Goal: Task Accomplishment & Management: Use online tool/utility

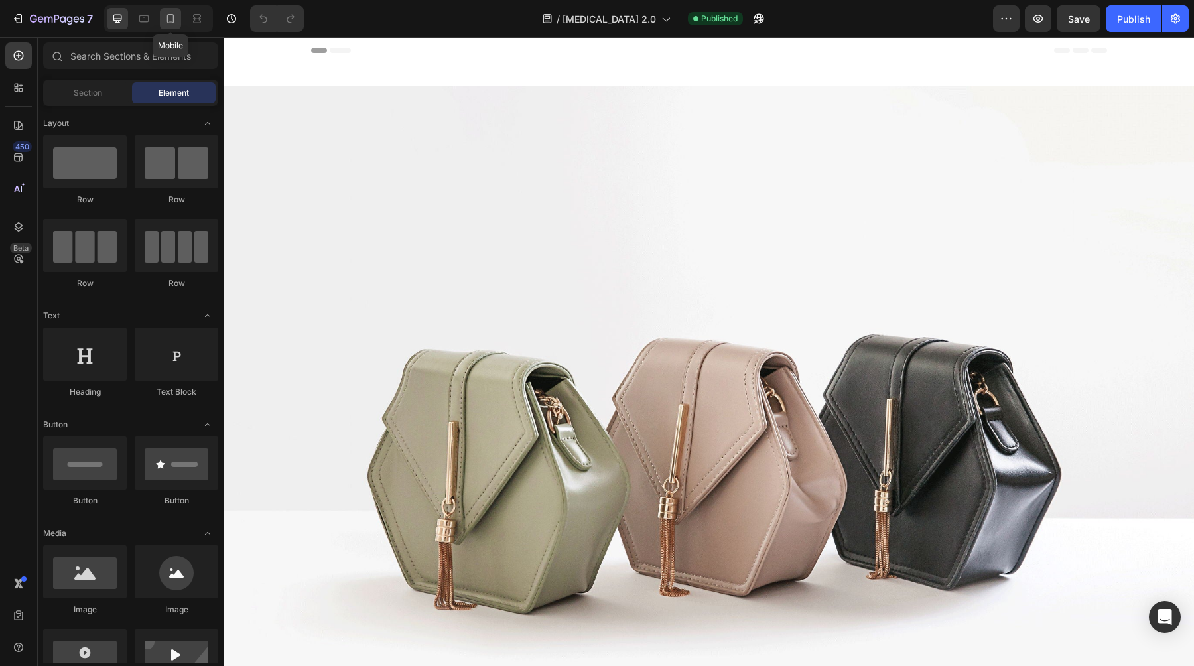
click at [168, 15] on icon at bounding box center [170, 18] width 7 height 9
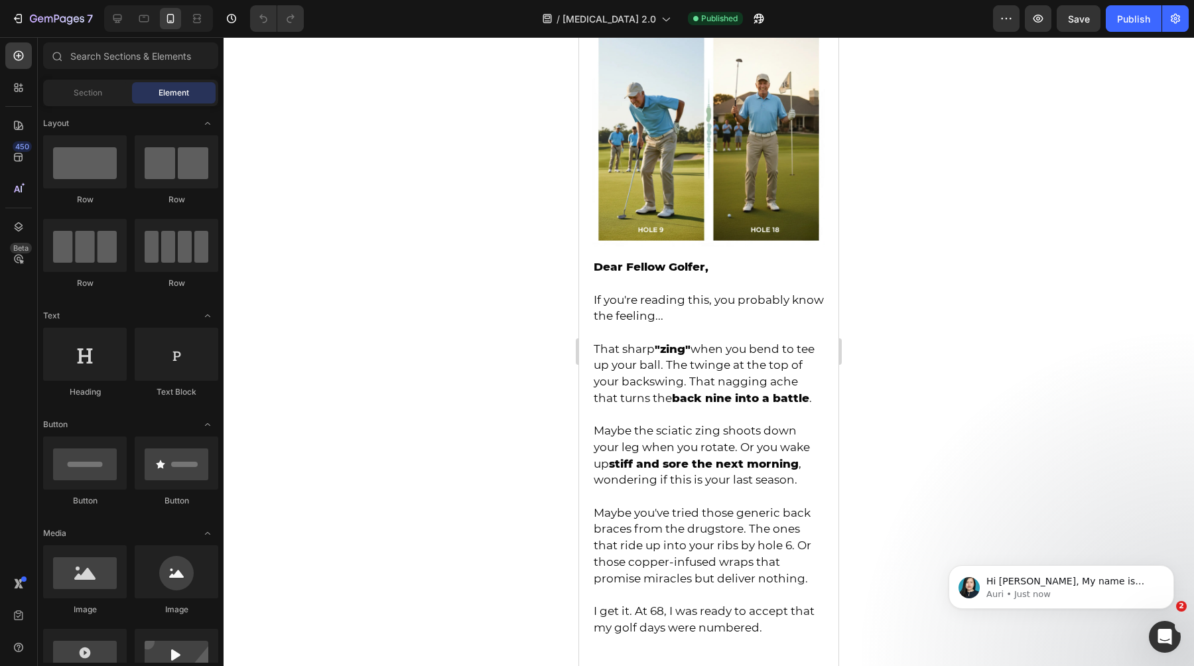
scroll to position [378, 0]
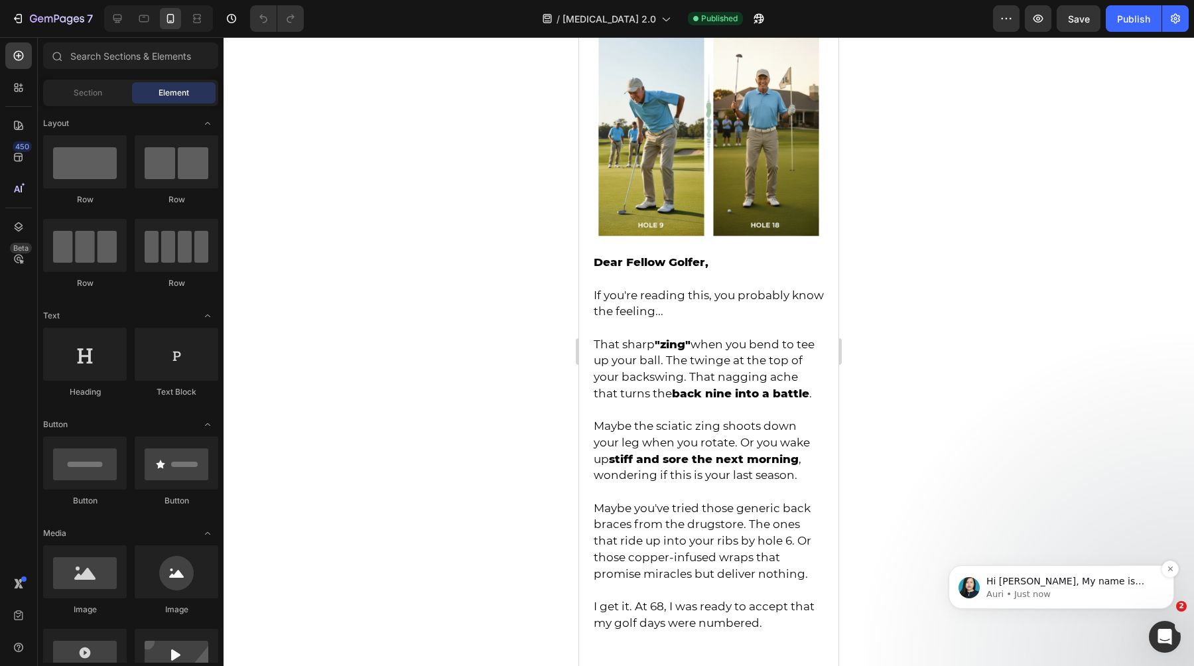
click at [1026, 596] on p "Auri • Just now" at bounding box center [1072, 594] width 171 height 12
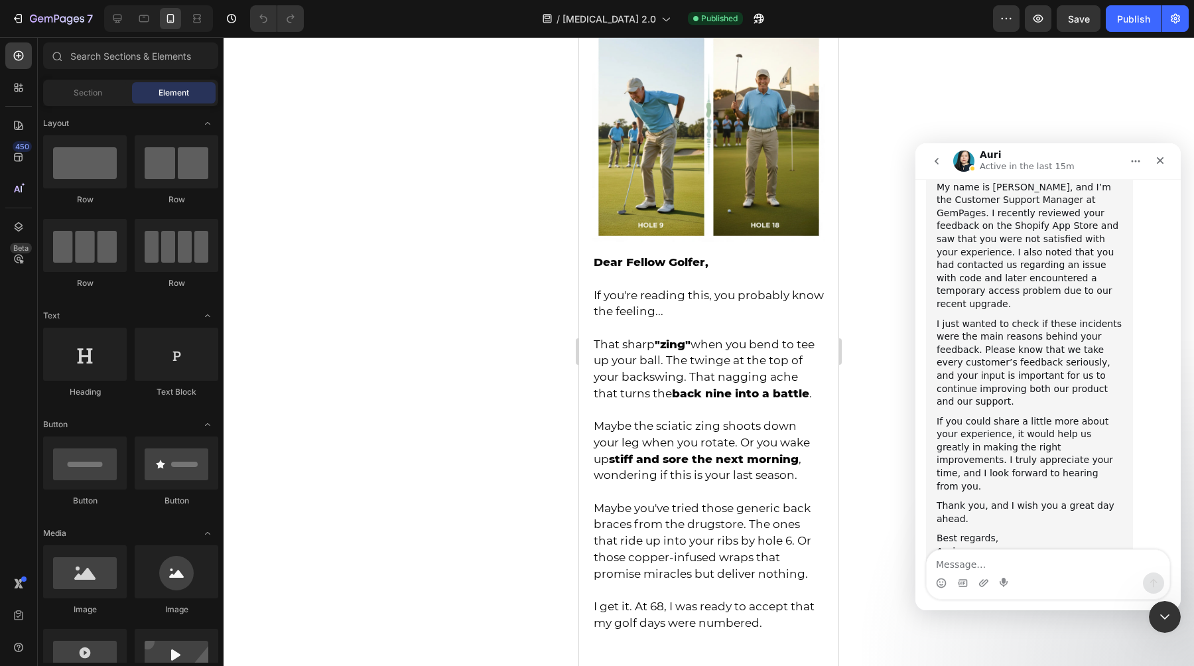
scroll to position [178, 0]
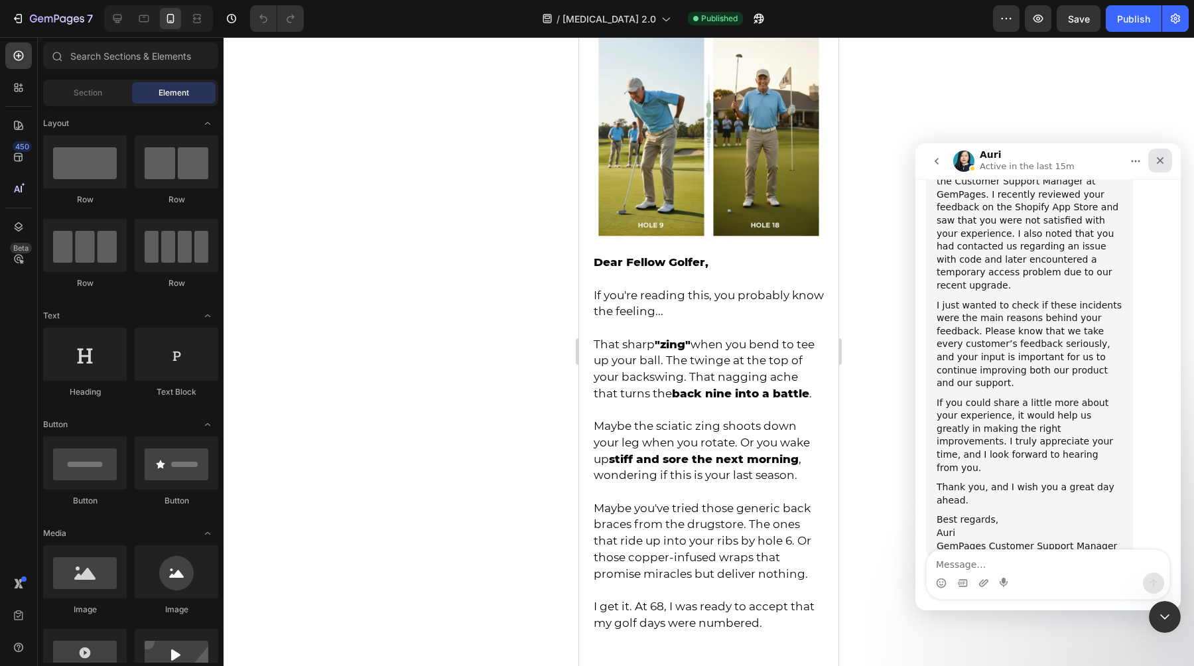
click at [1158, 153] on div "Close" at bounding box center [1160, 161] width 24 height 24
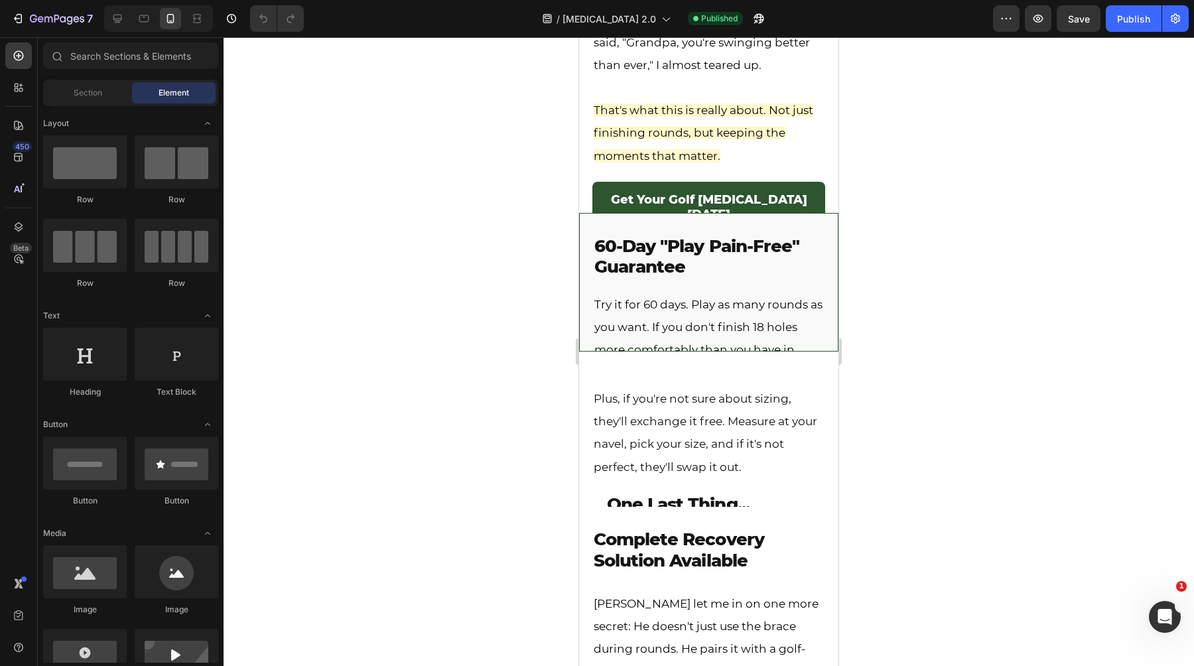
scroll to position [3666, 0]
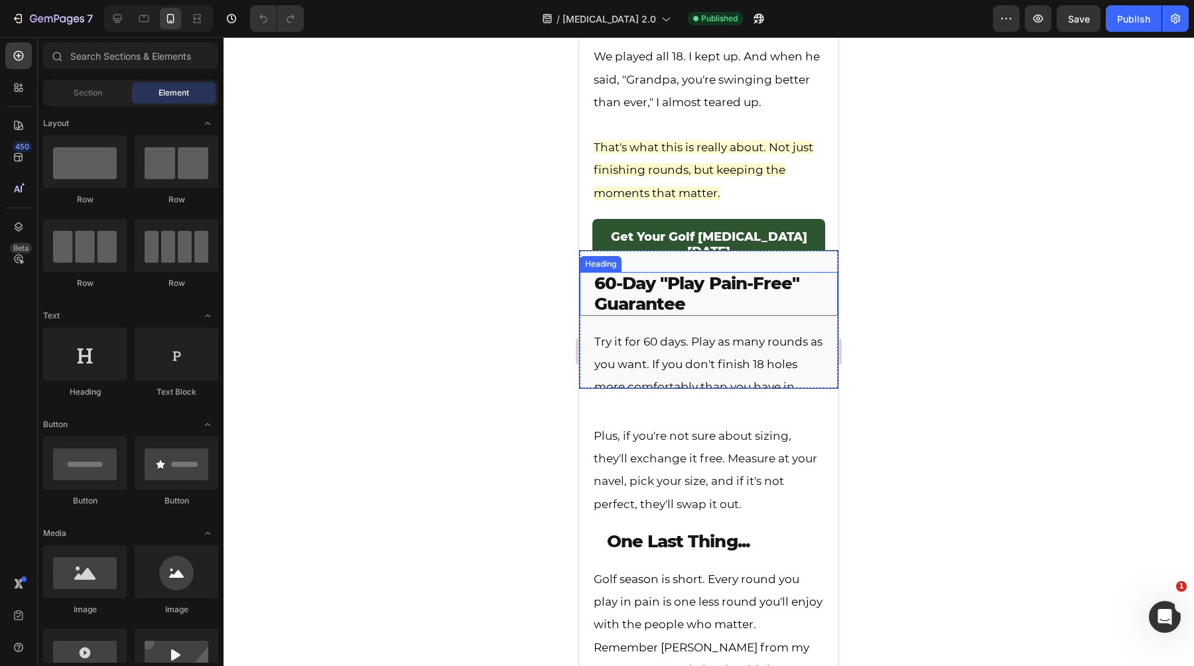
click at [628, 297] on strong "60-Day "Play Pain-Free" Guarantee" at bounding box center [696, 294] width 205 height 42
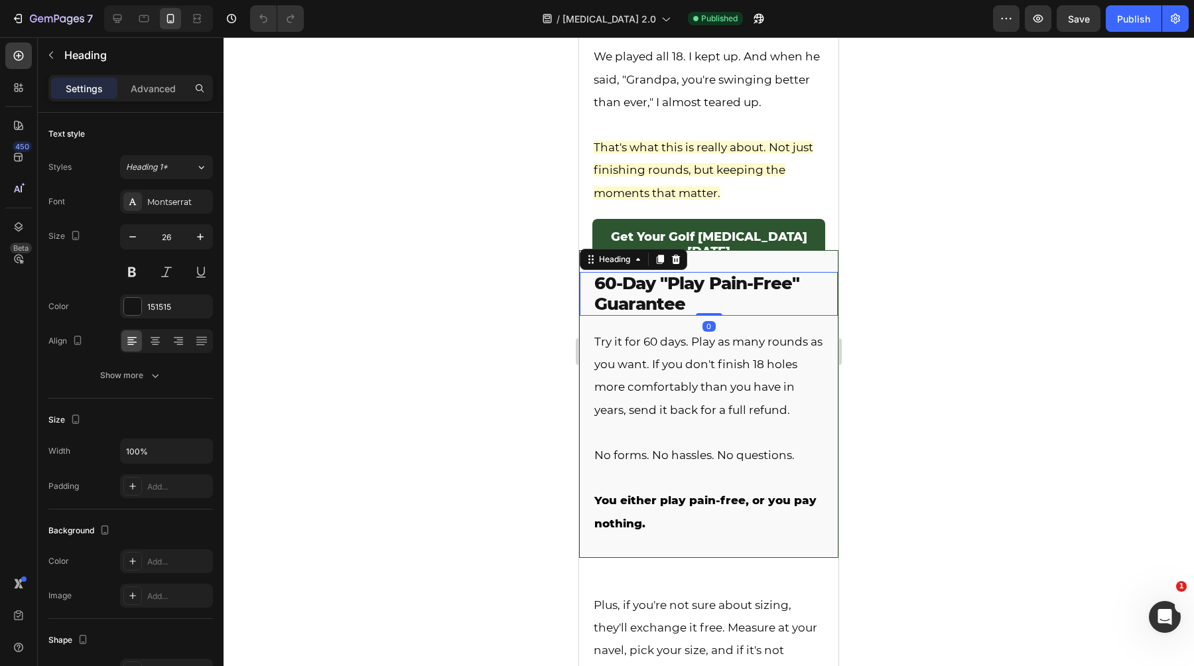
scroll to position [5634, 0]
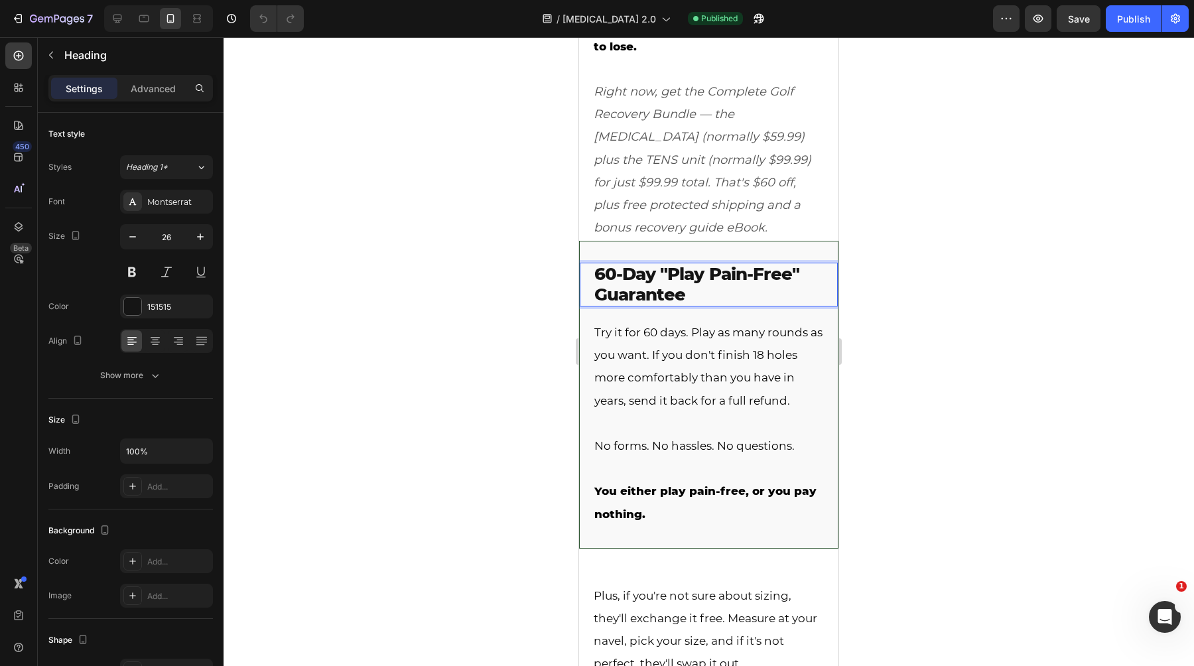
click at [617, 285] on strong "60-Day "Play Pain-Free" Guarantee" at bounding box center [696, 284] width 205 height 42
click at [605, 281] on strong "60-Day "Play Pain-Free" Guarantee" at bounding box center [696, 284] width 205 height 42
click at [517, 277] on div at bounding box center [709, 351] width 971 height 629
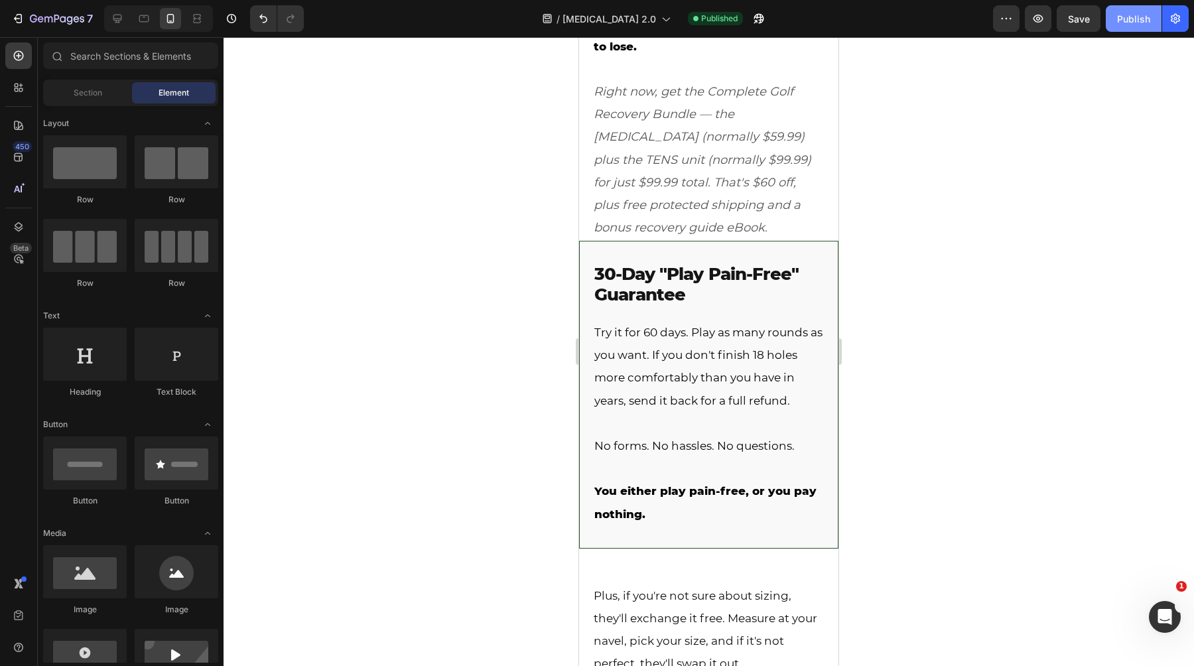
click at [1116, 21] on button "Publish" at bounding box center [1134, 18] width 56 height 27
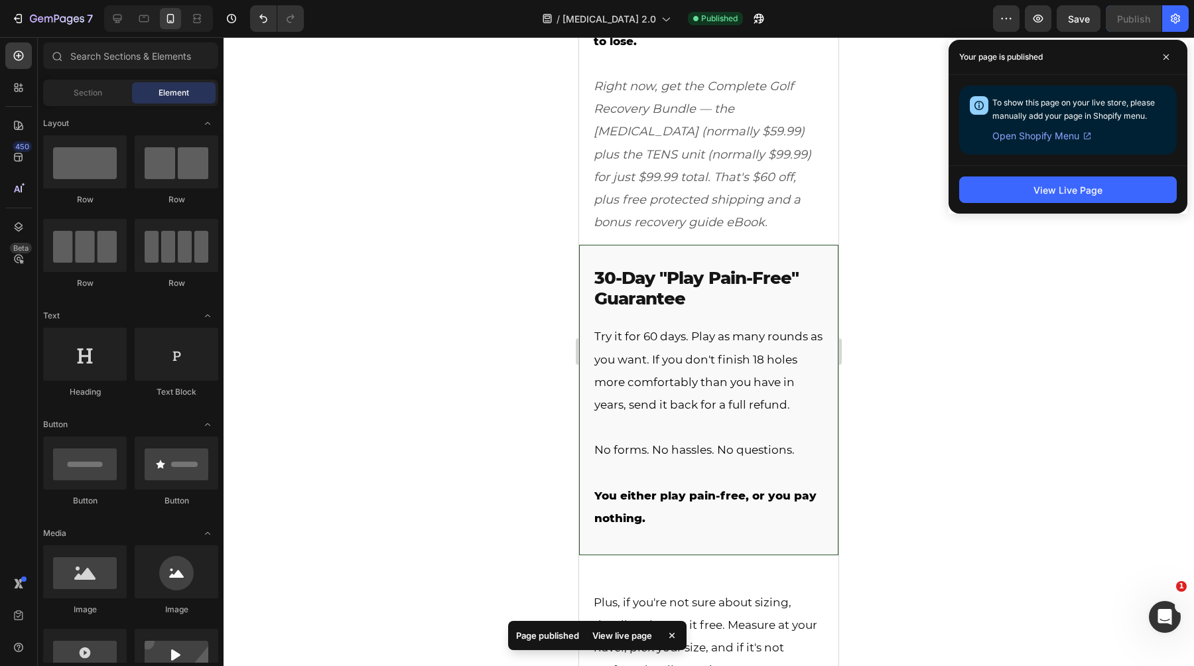
scroll to position [5623, 0]
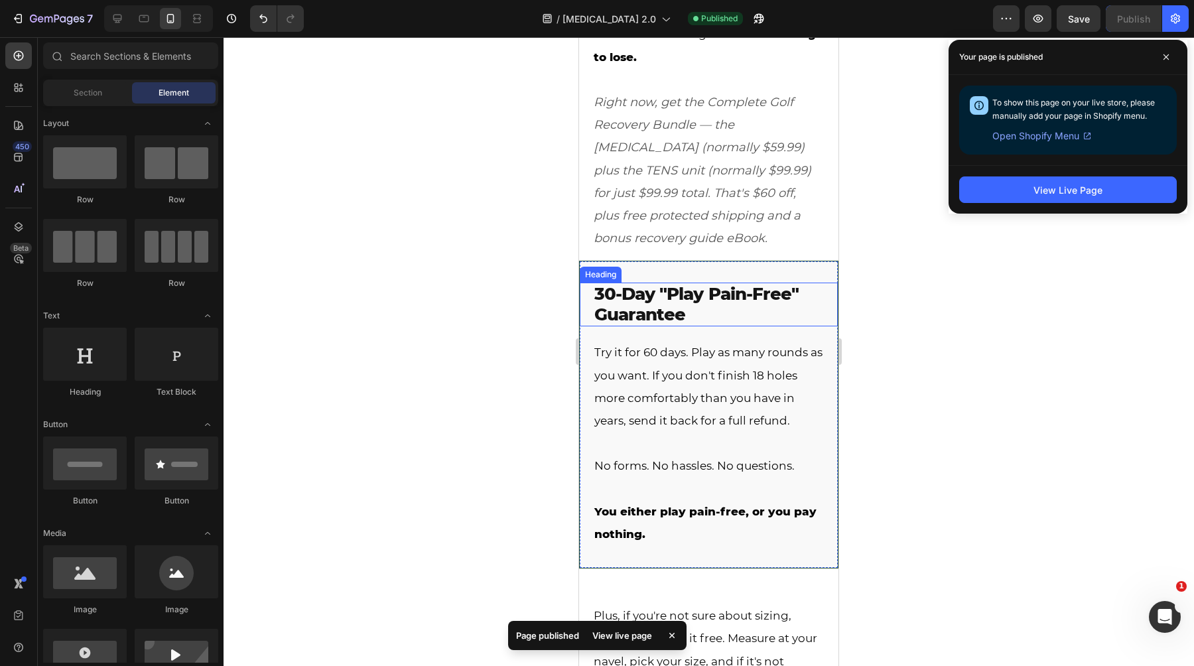
click at [610, 294] on strong "30-Day "Play Pain-Free" Guarantee" at bounding box center [696, 304] width 204 height 42
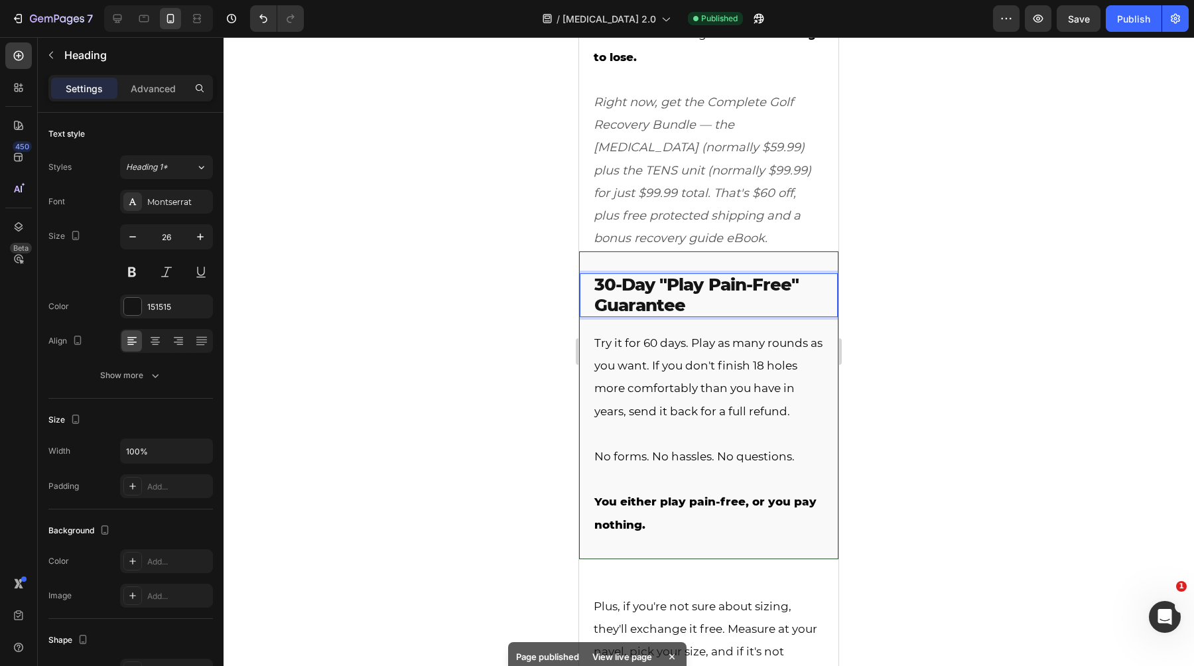
click at [610, 294] on strong "30-Day "Play Pain-Free" Guarantee" at bounding box center [696, 295] width 204 height 42
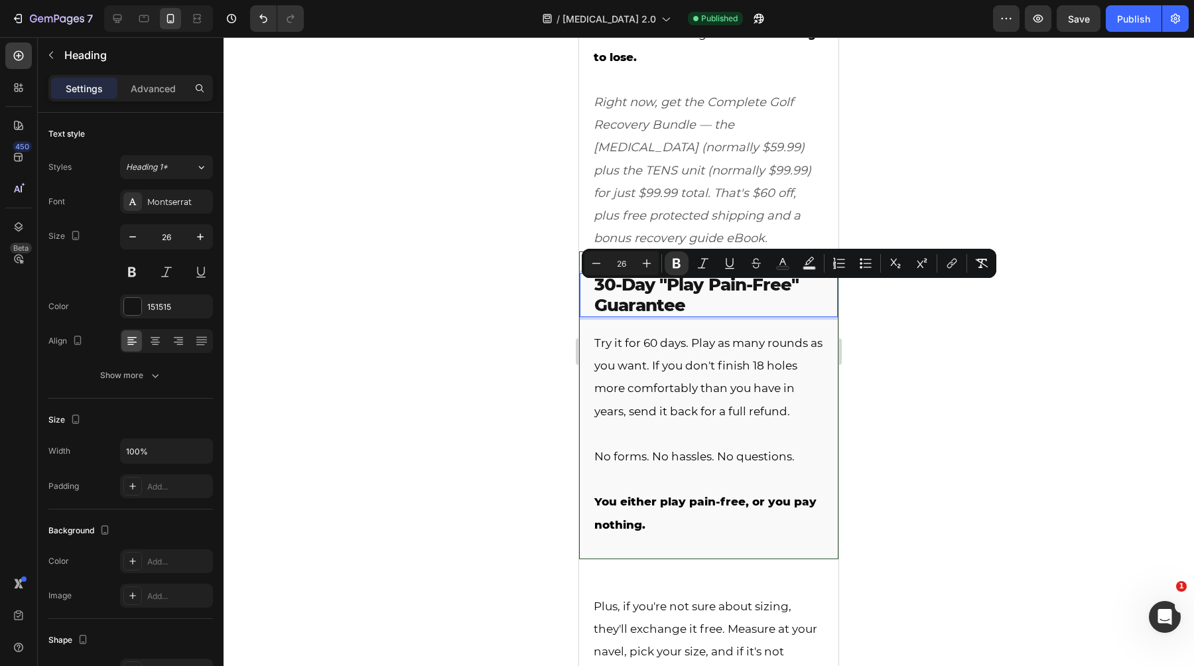
click at [607, 294] on strong "30-Day "Play Pain-Free" Guarantee" at bounding box center [696, 295] width 204 height 42
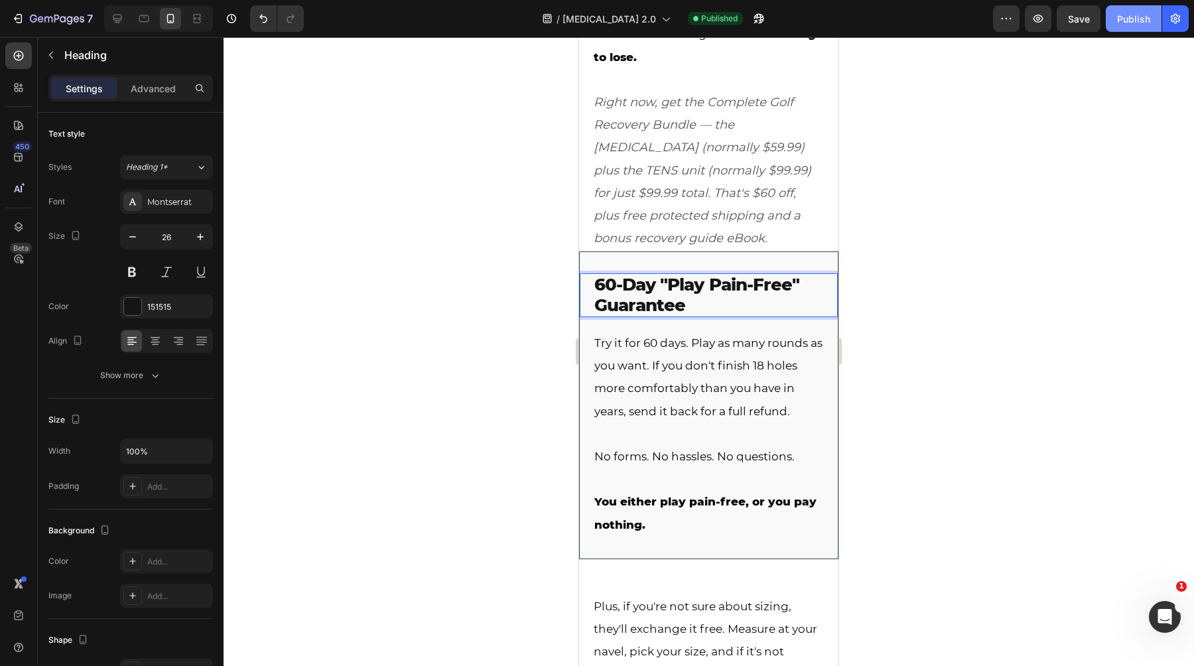
click at [1136, 21] on div "Publish" at bounding box center [1133, 19] width 33 height 14
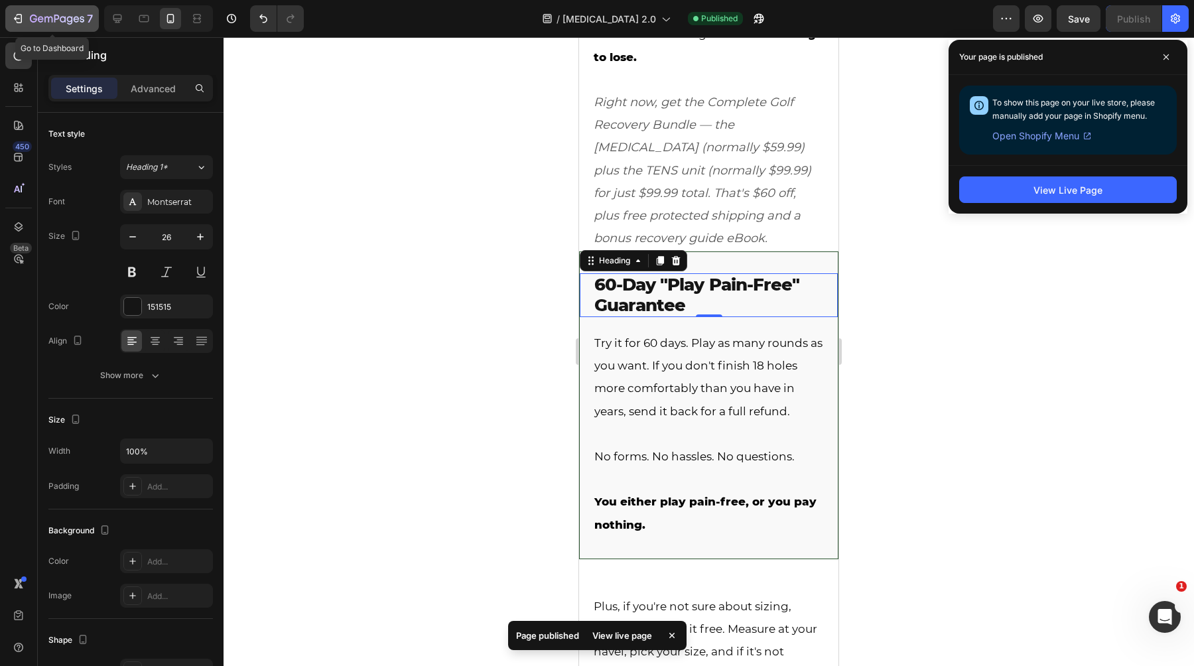
click at [54, 19] on icon "button" at bounding box center [56, 19] width 5 height 8
